Goal: Information Seeking & Learning: Learn about a topic

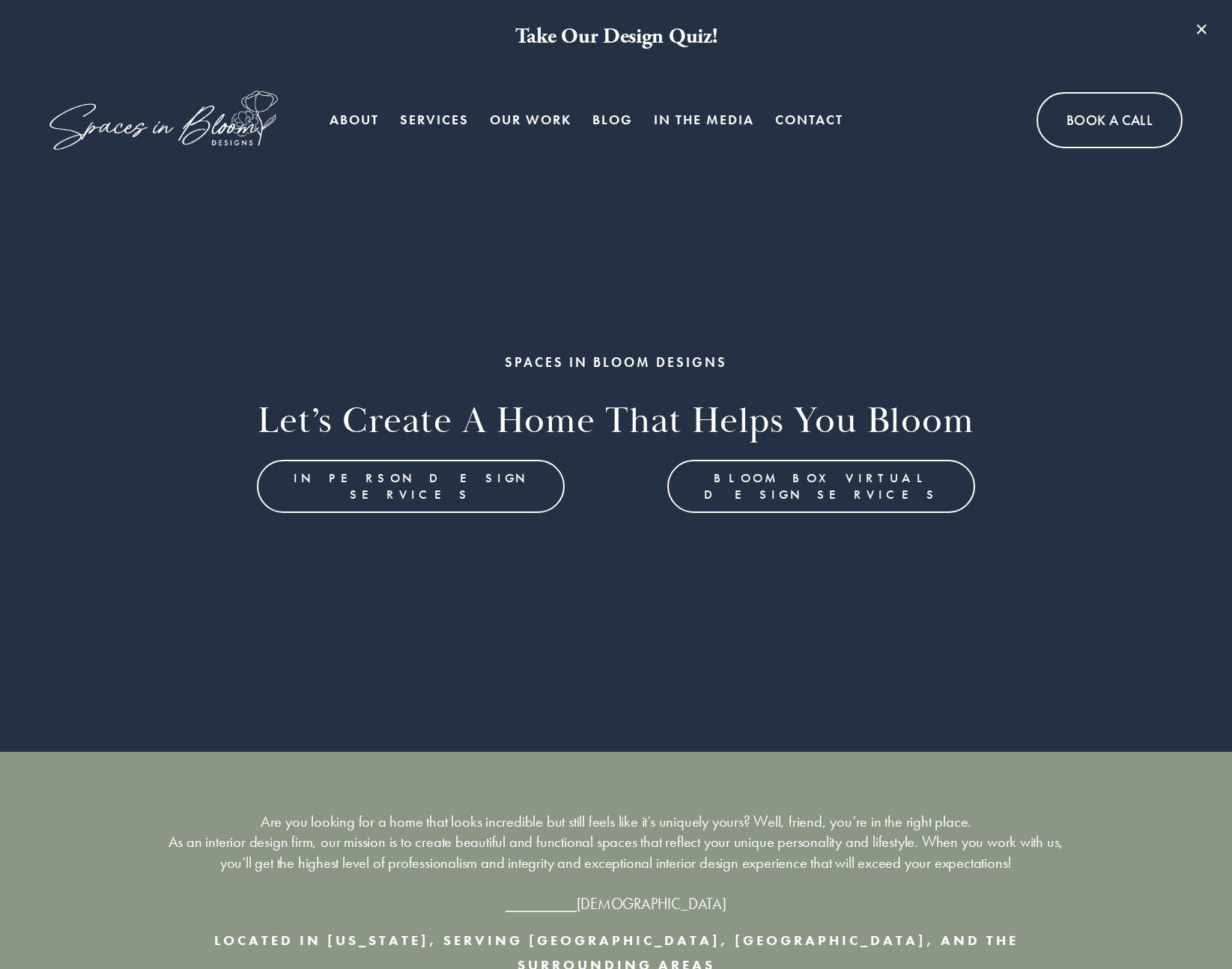
click at [620, 121] on link "Blog" at bounding box center [613, 121] width 41 height 30
